Goal: Task Accomplishment & Management: Manage account settings

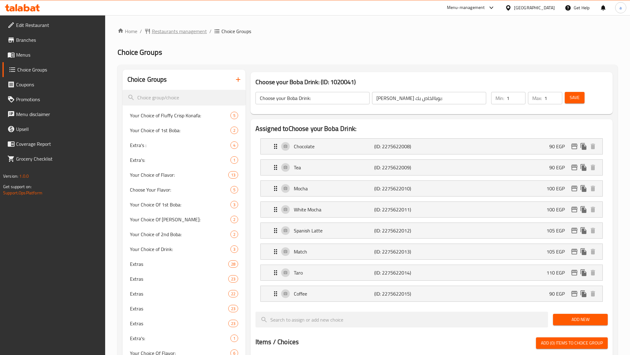
click at [167, 29] on span "Restaurants management" at bounding box center [179, 31] width 55 height 7
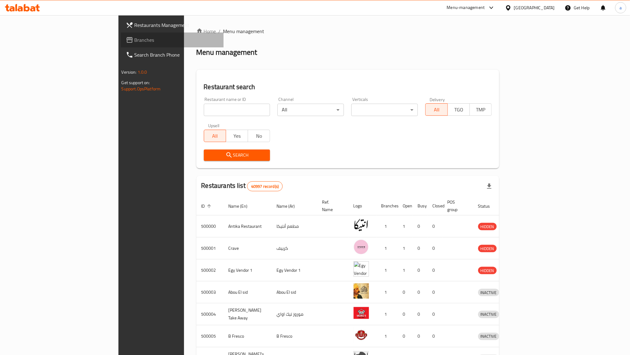
click at [135, 43] on span "Branches" at bounding box center [177, 39] width 84 height 7
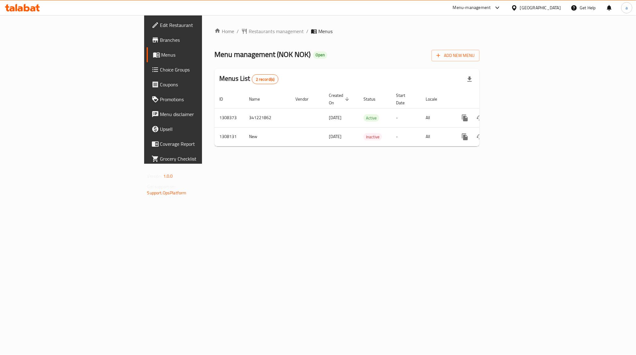
click at [147, 74] on link "Choice Groups" at bounding box center [199, 69] width 104 height 15
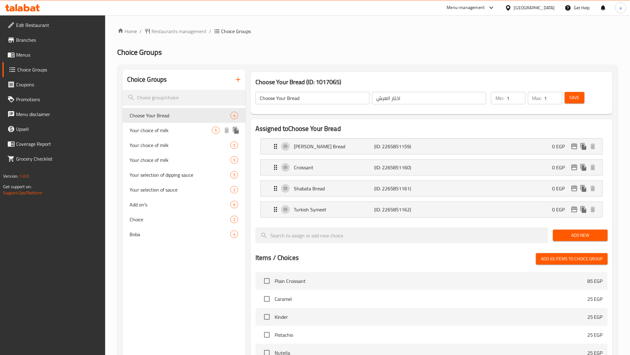
click at [136, 133] on span "Your choice of milk" at bounding box center [171, 130] width 82 height 7
type input "Your choice of milk"
type input "اختار نوع اللبن"
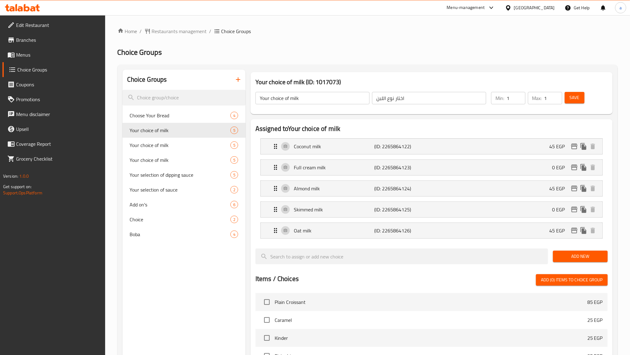
click at [419, 49] on h2 "Choice Groups" at bounding box center [368, 52] width 500 height 10
click at [390, 55] on h2 "Choice Groups" at bounding box center [368, 52] width 500 height 10
click at [180, 28] on span "Restaurants management" at bounding box center [179, 31] width 55 height 7
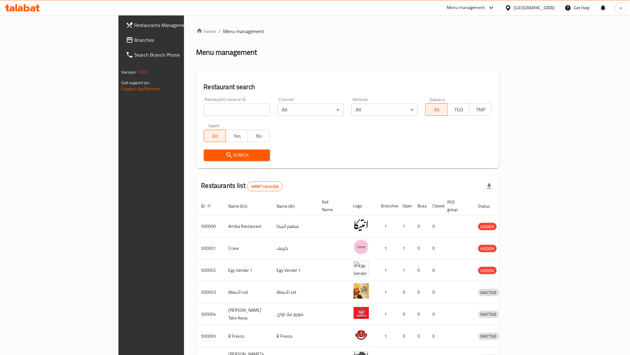
click at [135, 37] on span "Branches" at bounding box center [177, 39] width 84 height 7
